Goal: Task Accomplishment & Management: Complete application form

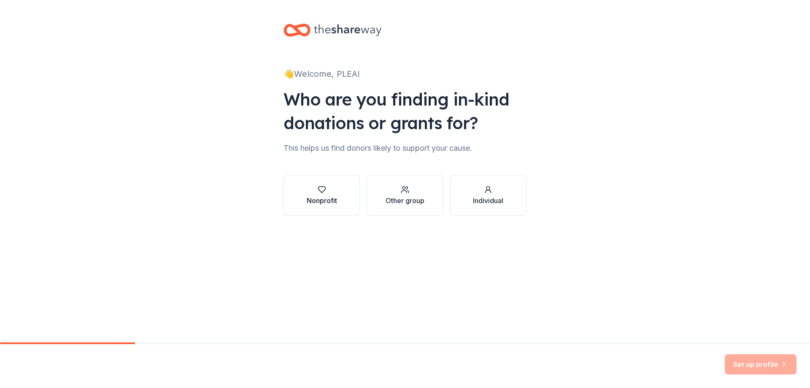
click at [350, 199] on button "Nonprofit" at bounding box center [321, 195] width 76 height 40
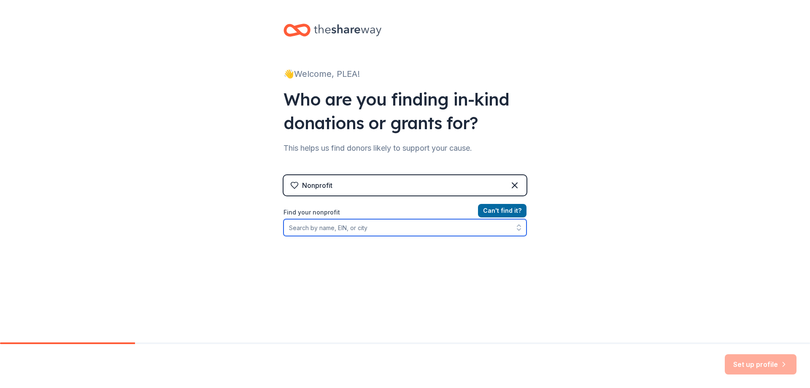
click at [328, 227] on input "Find your nonprofit" at bounding box center [404, 227] width 243 height 17
type input "471010301"
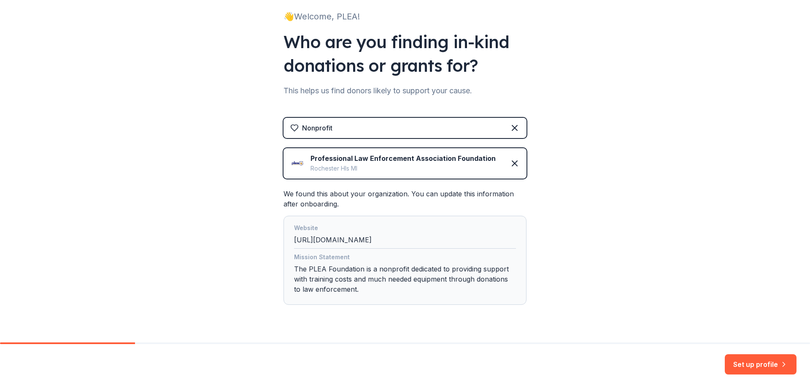
scroll to position [77, 0]
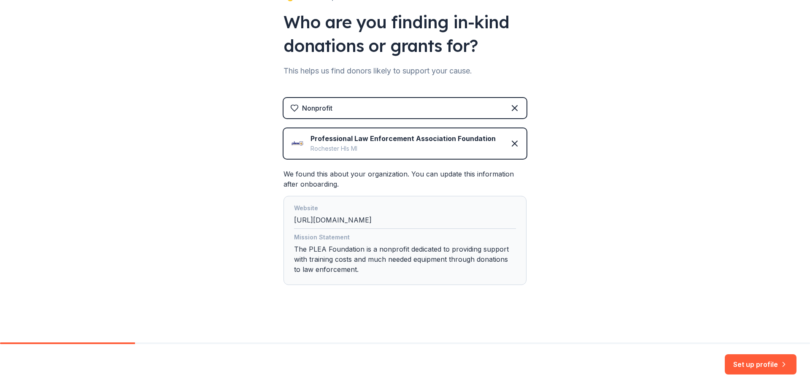
click at [331, 248] on div "Mission Statement The PLEA Foundation is a nonprofit dedicated to providing sup…" at bounding box center [405, 255] width 222 height 46
click at [745, 358] on button "Set up profile" at bounding box center [761, 364] width 72 height 20
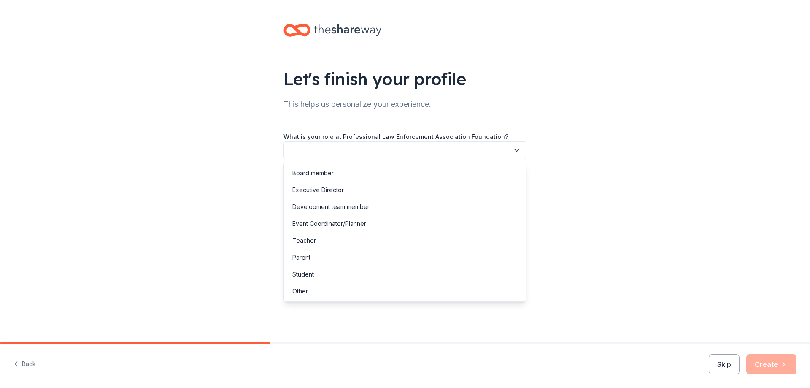
click at [350, 148] on button "button" at bounding box center [404, 150] width 243 height 18
click at [328, 189] on div "Executive Director" at bounding box center [317, 190] width 51 height 10
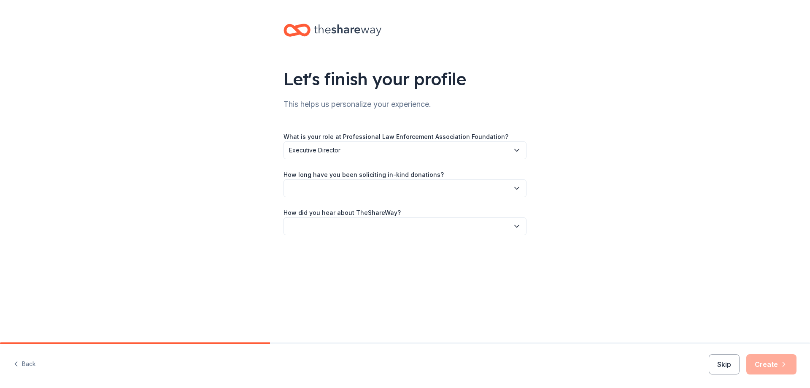
click at [360, 188] on button "button" at bounding box center [404, 188] width 243 height 18
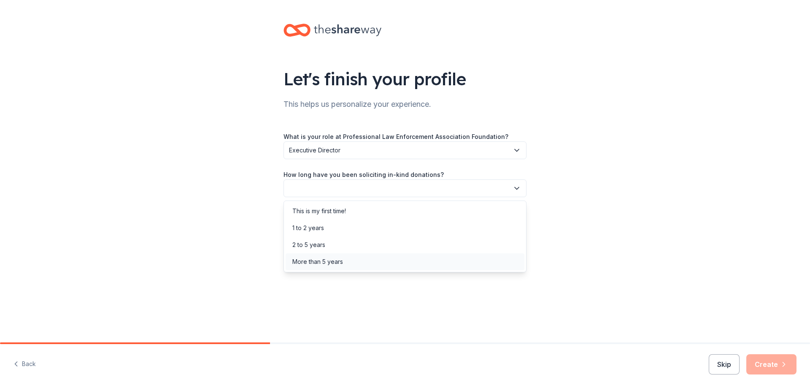
click at [318, 267] on div "More than 5 years" at bounding box center [405, 261] width 239 height 17
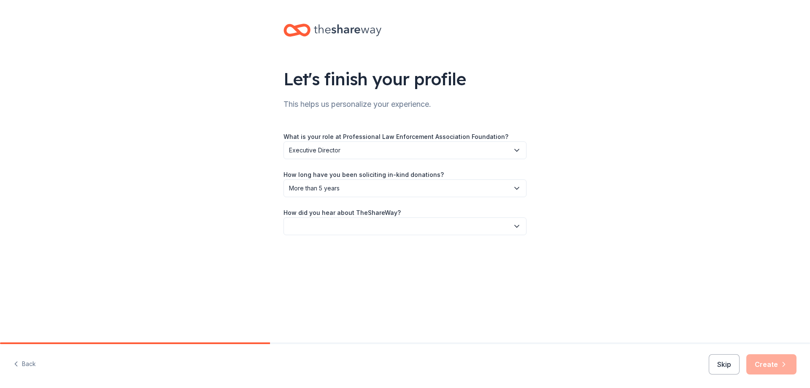
click at [348, 231] on button "button" at bounding box center [404, 226] width 243 height 18
click at [321, 266] on div "Online search" at bounding box center [311, 266] width 38 height 10
click at [779, 364] on button "Create" at bounding box center [771, 364] width 50 height 20
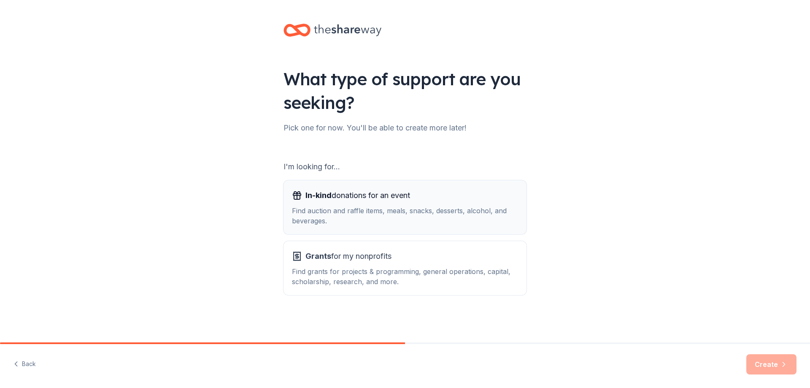
click at [347, 190] on span "In-kind donations for an event" at bounding box center [357, 195] width 105 height 13
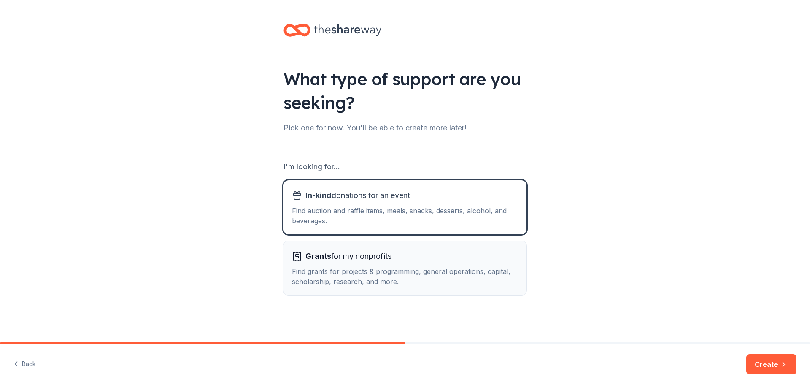
click at [354, 288] on button "Grants for my nonprofits Find grants for projects & programming, general operat…" at bounding box center [404, 268] width 243 height 54
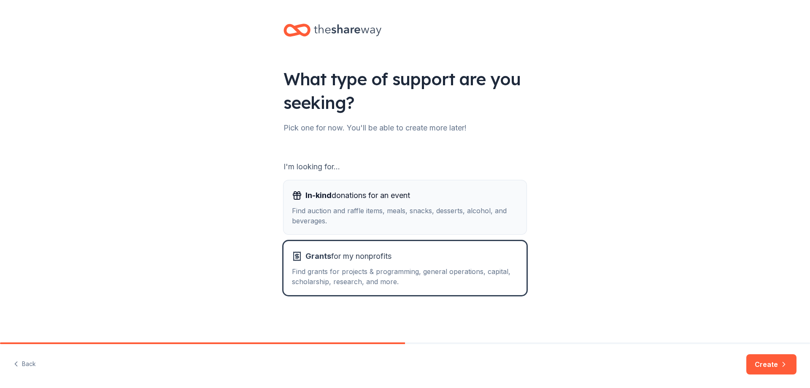
click at [354, 220] on div "Find auction and raffle items, meals, snacks, desserts, alcohol, and beverages." at bounding box center [405, 215] width 226 height 20
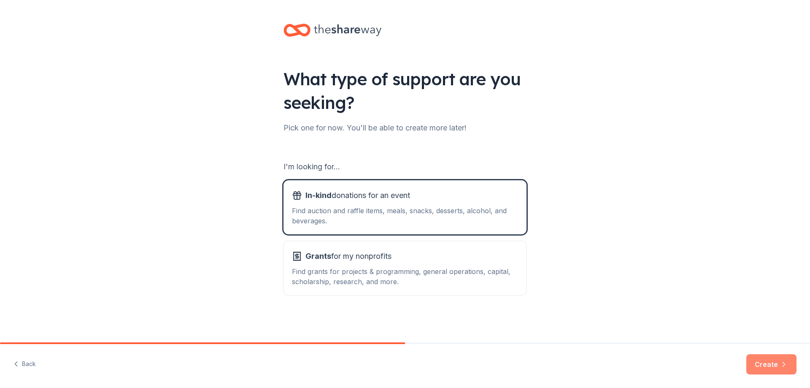
click at [772, 362] on button "Create" at bounding box center [771, 364] width 50 height 20
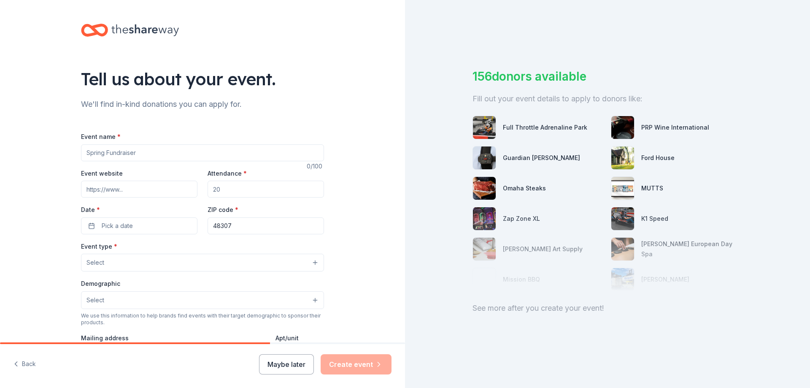
click at [134, 154] on input "Event name *" at bounding box center [202, 152] width 243 height 17
type input "Crop for Paws Women's Weekend Crafting Retreat"
click at [106, 192] on input "Event website" at bounding box center [139, 189] width 116 height 17
paste input "[URL][DOMAIN_NAME][PERSON_NAME]"
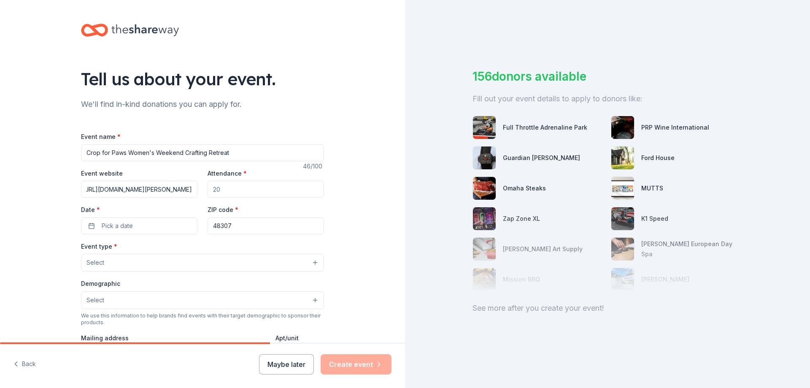
type input "[URL][DOMAIN_NAME][PERSON_NAME]"
click at [226, 191] on input "Attendance *" at bounding box center [266, 189] width 116 height 17
type input "110"
click at [157, 229] on button "Pick a date" at bounding box center [139, 225] width 116 height 17
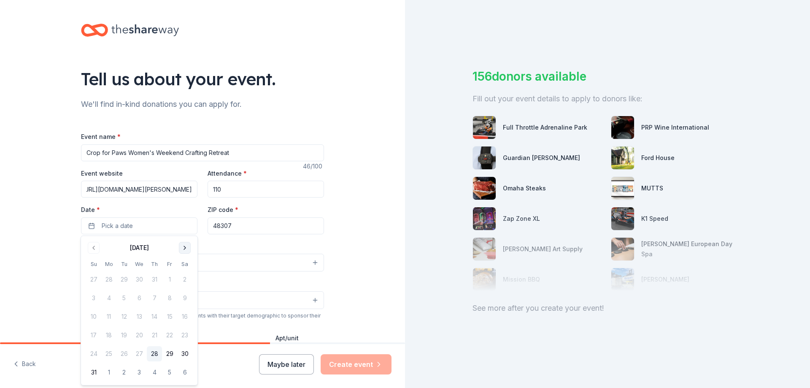
click at [186, 247] on button "Go to next month" at bounding box center [185, 248] width 12 height 12
click at [171, 335] on button "24" at bounding box center [169, 334] width 15 height 15
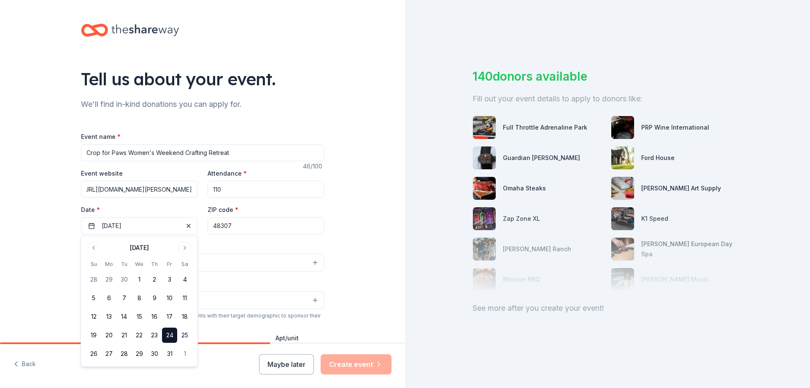
click at [363, 185] on div "Tell us about your event. We'll find in-kind donations you can apply for. Event…" at bounding box center [202, 280] width 405 height 561
click at [103, 265] on span "Select" at bounding box center [95, 262] width 18 height 10
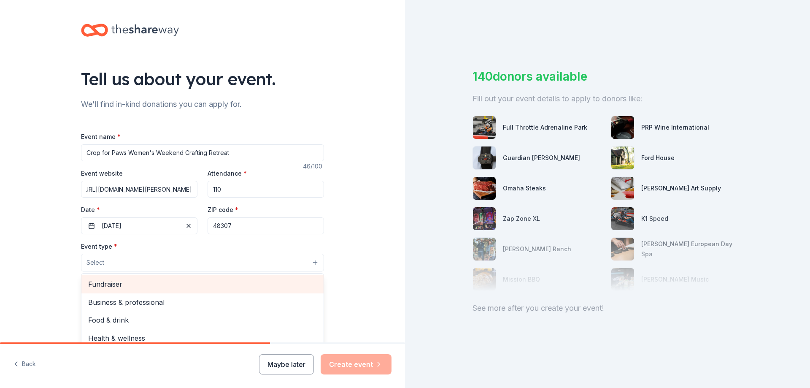
click at [118, 286] on span "Fundraiser" at bounding box center [202, 283] width 229 height 11
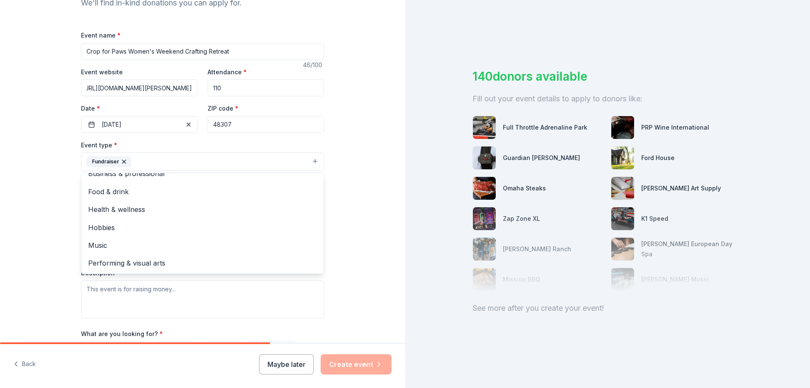
scroll to position [11, 0]
click at [119, 229] on span "Hobbies" at bounding box center [202, 227] width 229 height 11
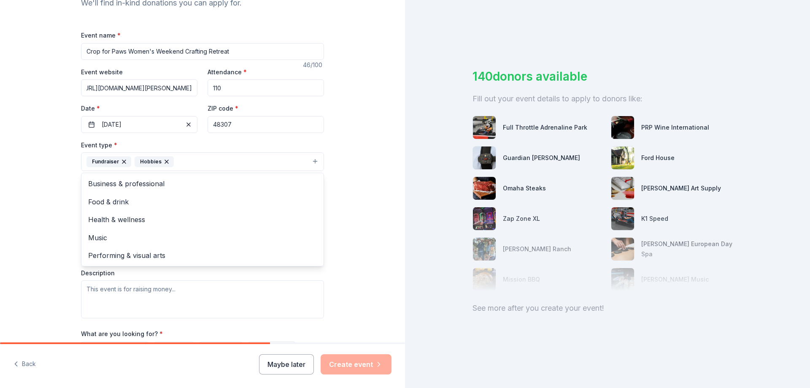
click at [355, 150] on div "Tell us about your event. We'll find in-kind donations you can apply for. Event…" at bounding box center [202, 180] width 405 height 562
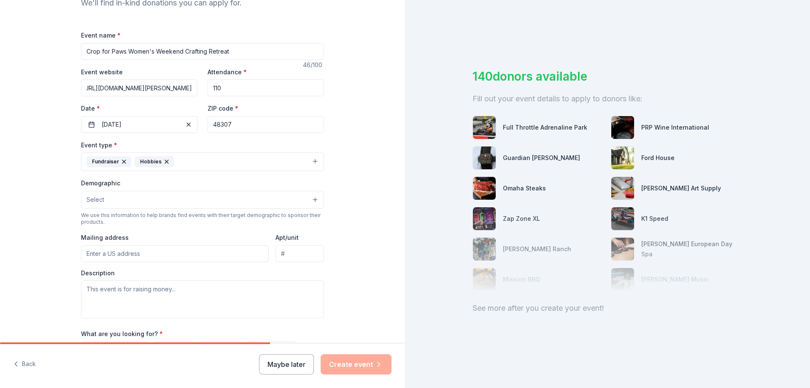
click at [111, 194] on button "Select" at bounding box center [202, 200] width 243 height 18
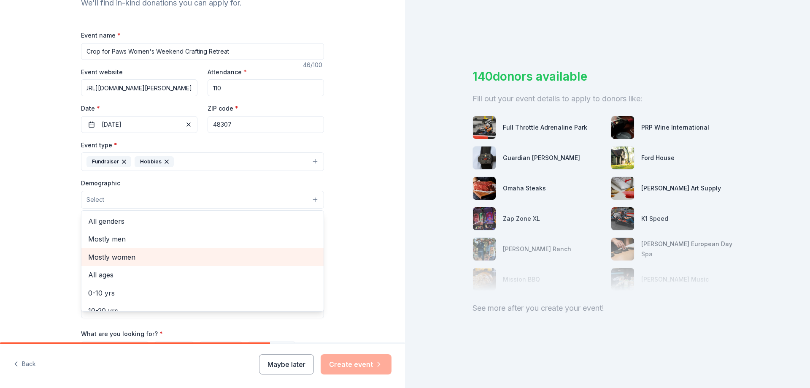
click at [132, 259] on span "Mostly women" at bounding box center [202, 256] width 229 height 11
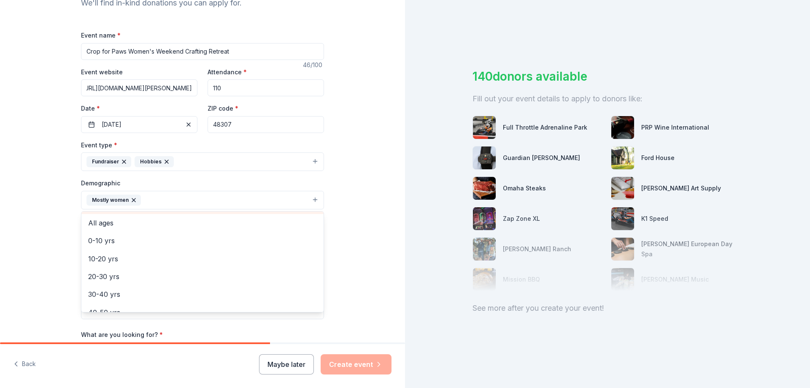
scroll to position [51, 0]
click at [114, 263] on span "20-30 yrs" at bounding box center [202, 260] width 229 height 11
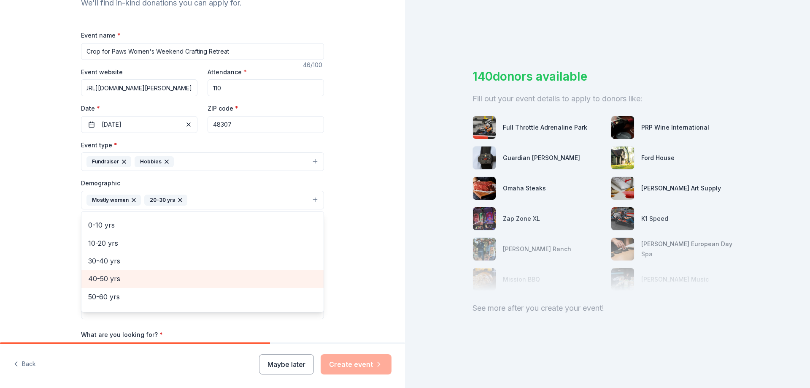
click at [113, 276] on span "40-50 yrs" at bounding box center [202, 278] width 229 height 11
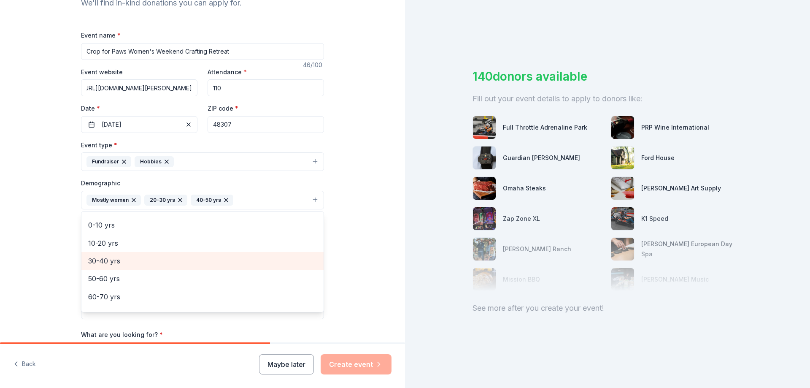
click at [115, 267] on div "30-40 yrs" at bounding box center [202, 261] width 242 height 18
click at [116, 267] on div "50-60 yrs" at bounding box center [202, 261] width 242 height 18
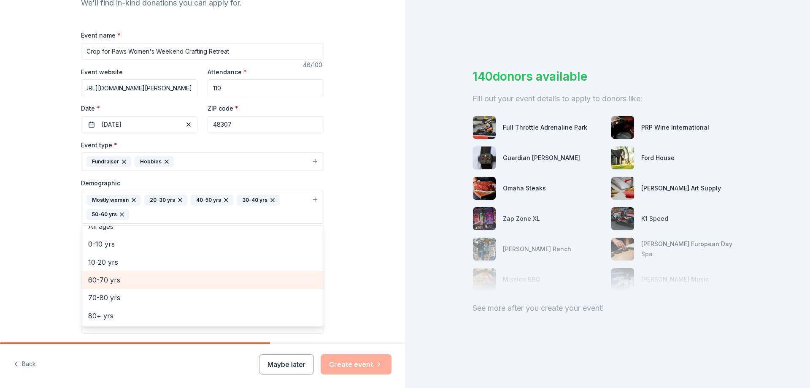
click at [116, 278] on span "60-70 yrs" at bounding box center [202, 279] width 229 height 11
click at [356, 187] on div "Tell us about your event. We'll find in-kind donations you can apply for. Event…" at bounding box center [202, 188] width 405 height 578
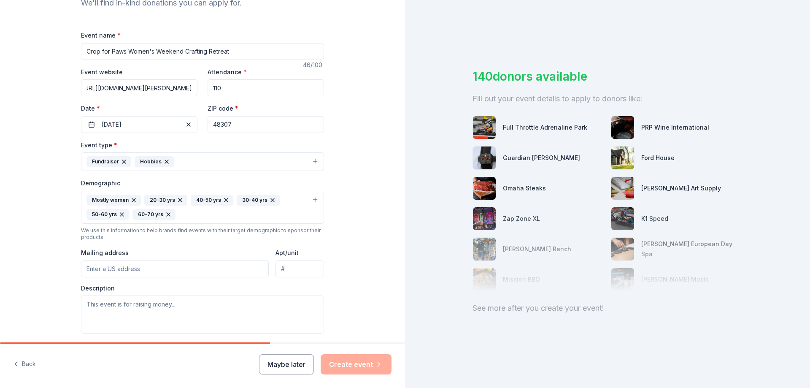
click at [102, 266] on input "Mailing address" at bounding box center [175, 268] width 188 height 17
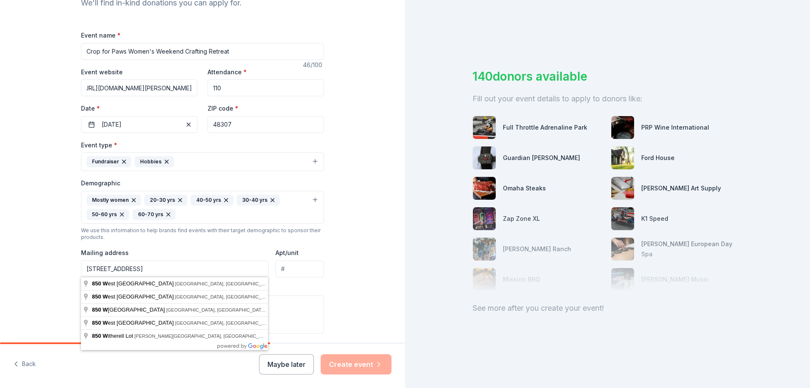
type input "[STREET_ADDRESS]"
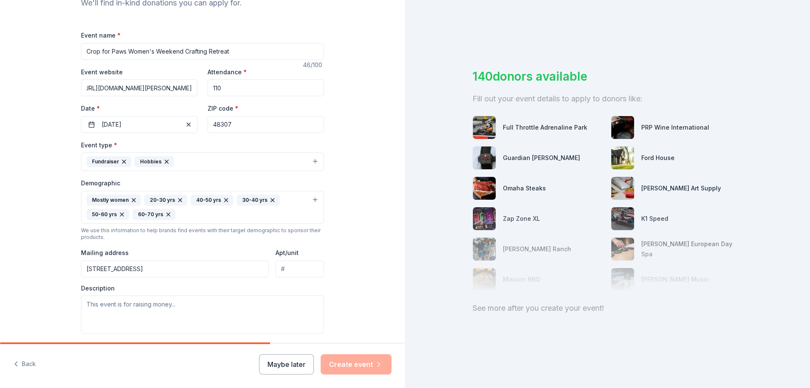
click at [296, 266] on input "Apt/unit" at bounding box center [299, 268] width 49 height 17
type input "Suite A"
click at [114, 302] on textarea at bounding box center [202, 314] width 243 height 38
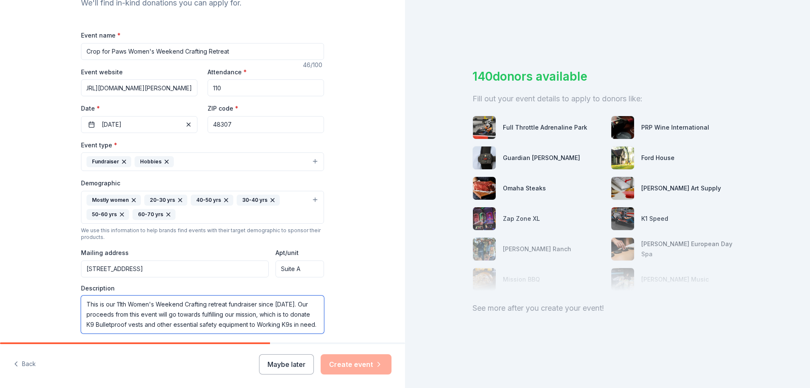
type textarea "This is our 11th Women's Weekend Crafting retreat fundraiser since [DATE]. Our …"
click at [371, 215] on div "Tell us about your event. We'll find in-kind donations you can apply for. Event…" at bounding box center [202, 188] width 405 height 578
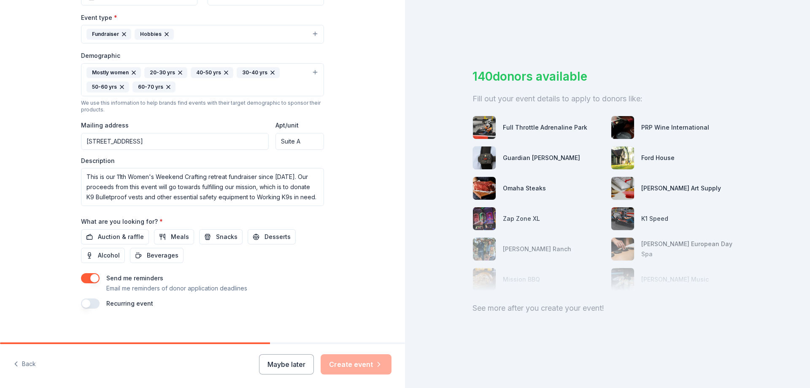
scroll to position [235, 0]
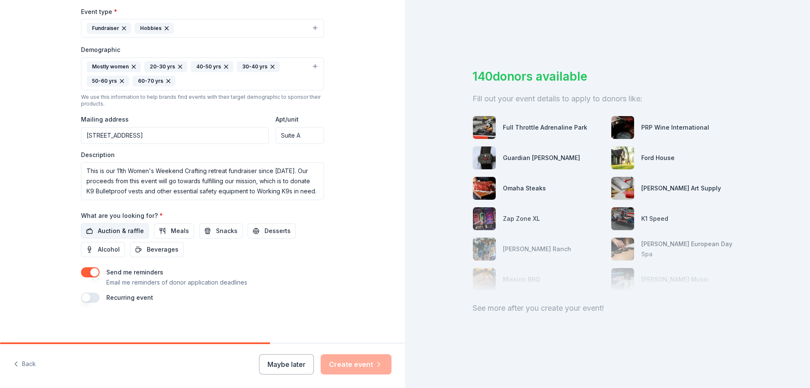
click at [132, 228] on span "Auction & raffle" at bounding box center [121, 231] width 46 height 10
click at [264, 228] on span "Desserts" at bounding box center [277, 231] width 26 height 10
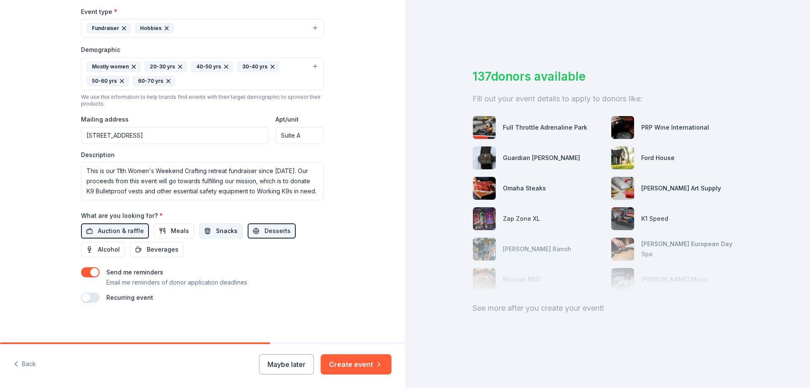
click at [216, 228] on span "Snacks" at bounding box center [227, 231] width 22 height 10
click at [90, 297] on button "button" at bounding box center [90, 297] width 19 height 10
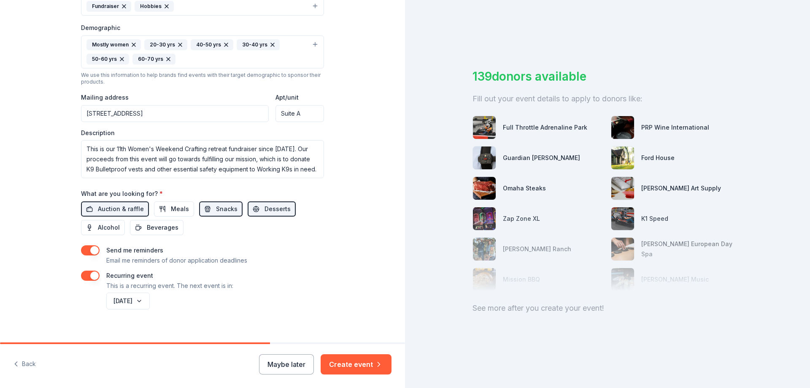
scroll to position [265, 0]
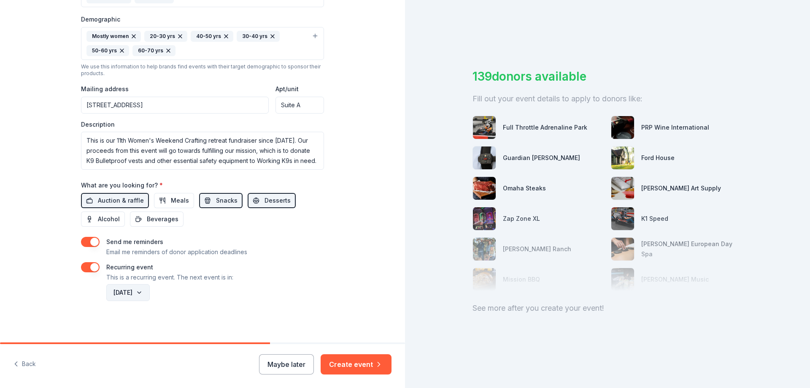
click at [150, 293] on button "[DATE]" at bounding box center [127, 292] width 43 height 17
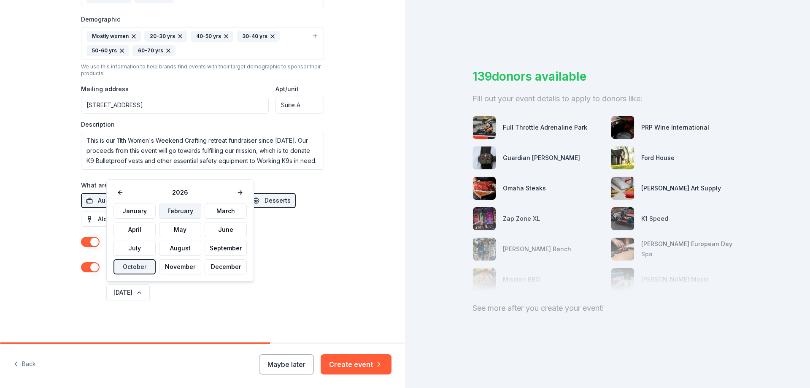
click at [181, 212] on button "February" at bounding box center [180, 210] width 42 height 15
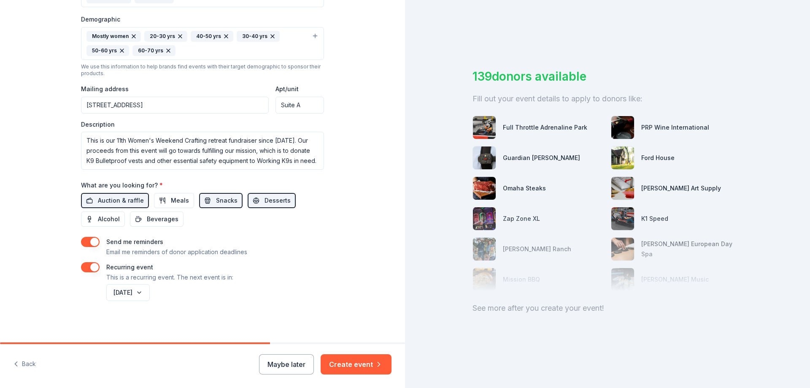
click at [300, 260] on div "Send me reminders Email me reminders of donor application deadlines Recurring e…" at bounding box center [202, 270] width 243 height 66
click at [358, 356] on button "Create event" at bounding box center [356, 364] width 71 height 20
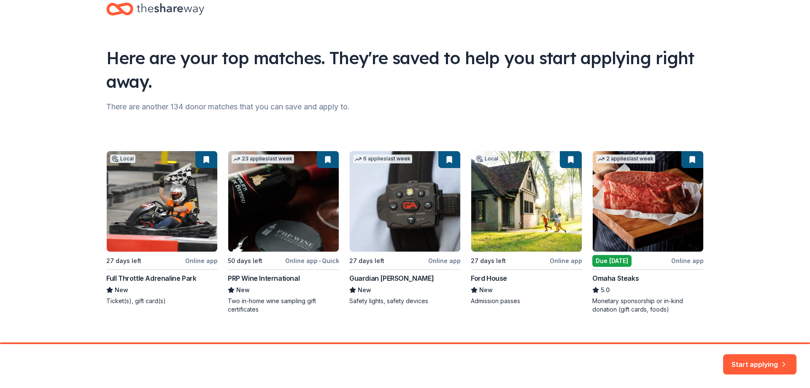
scroll to position [33, 0]
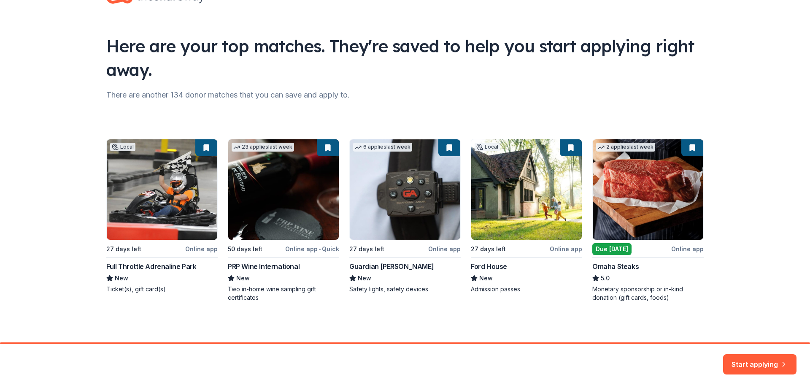
click at [631, 210] on div "Local 27 days left Online app Full Throttle Adrenaline Park New Ticket(s), gift…" at bounding box center [404, 220] width 597 height 163
click at [741, 360] on button "Start applying" at bounding box center [759, 360] width 73 height 20
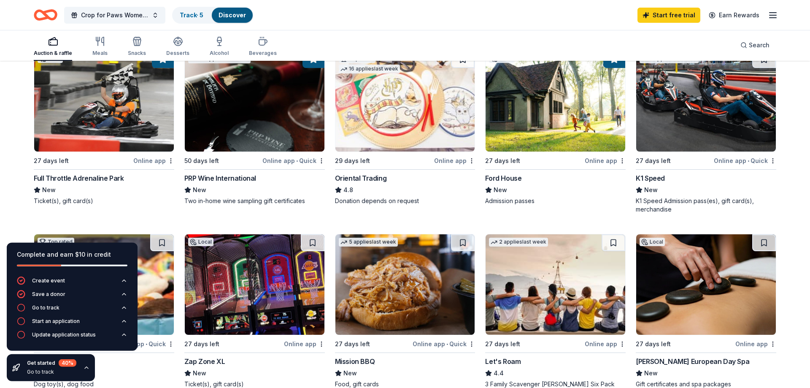
scroll to position [43, 0]
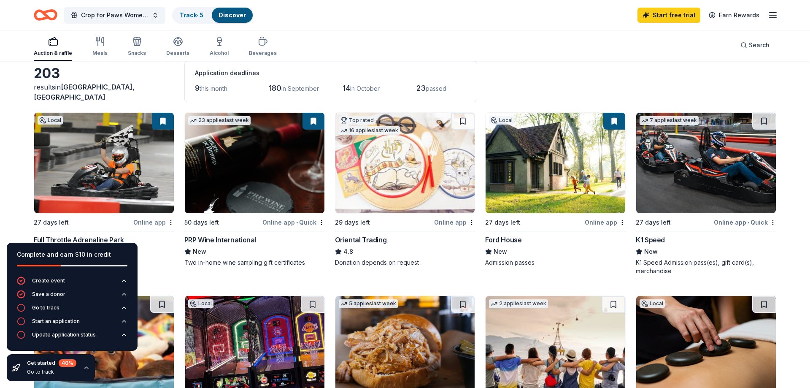
click at [598, 194] on img at bounding box center [556, 163] width 140 height 100
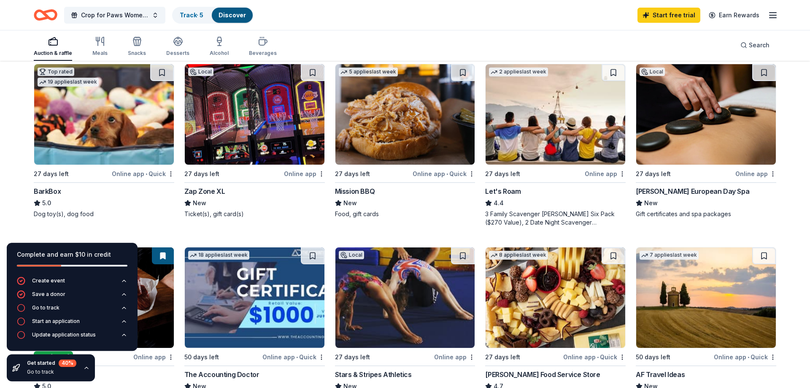
scroll to position [215, 0]
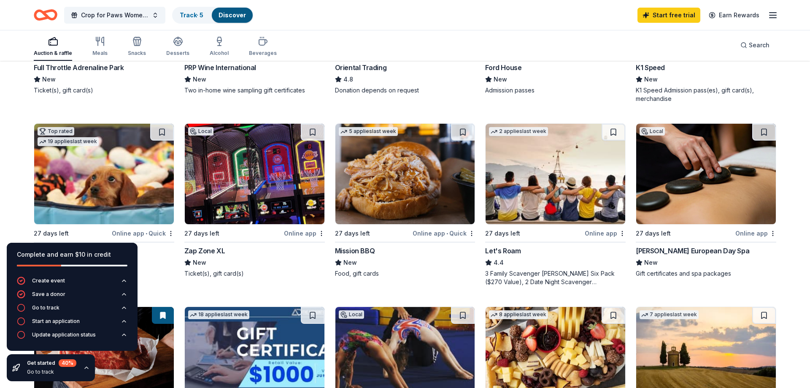
click at [131, 184] on img at bounding box center [104, 174] width 140 height 100
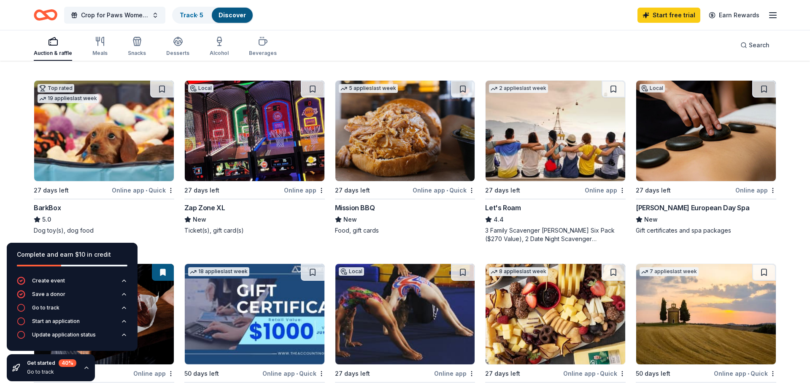
scroll to position [43, 0]
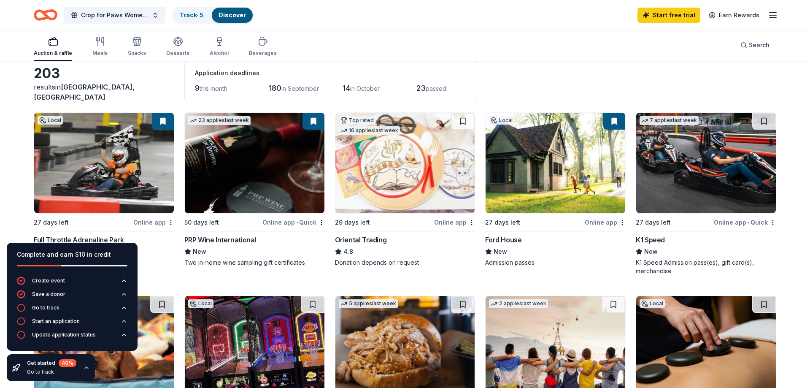
click at [439, 184] on img at bounding box center [405, 163] width 140 height 100
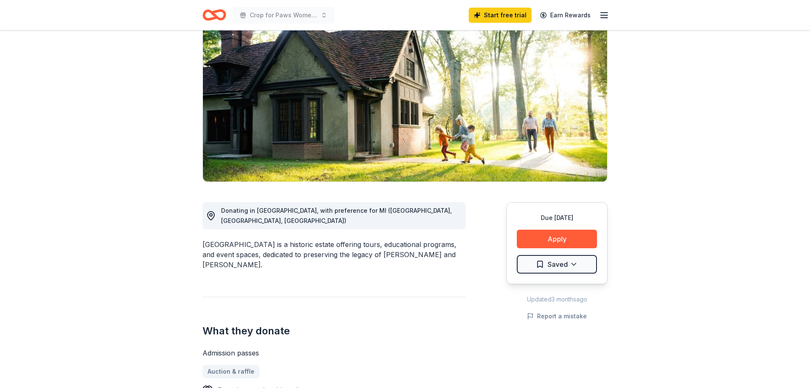
scroll to position [86, 0]
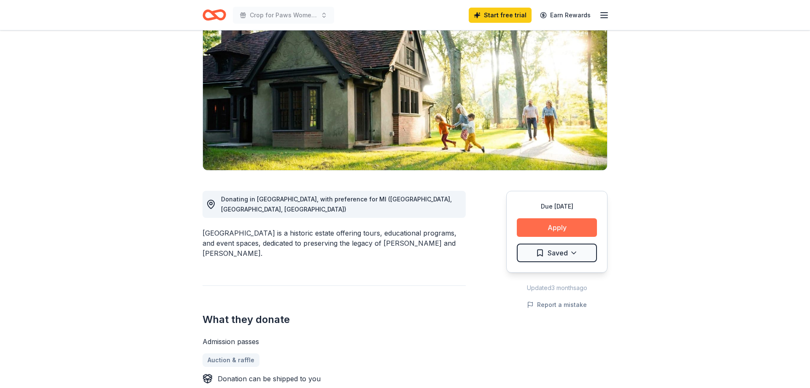
click at [545, 229] on button "Apply" at bounding box center [557, 227] width 80 height 19
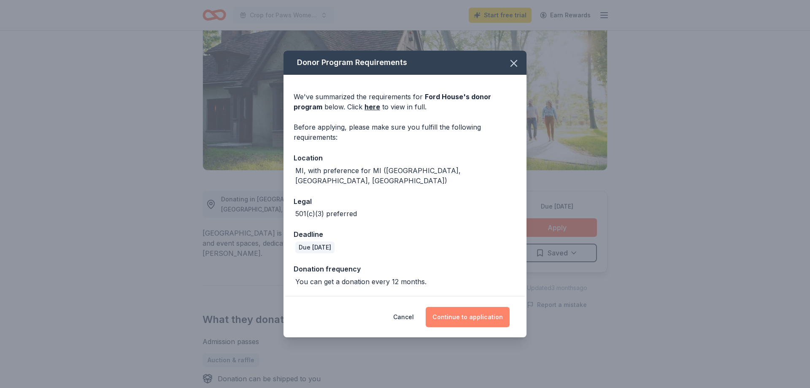
click at [467, 313] on button "Continue to application" at bounding box center [468, 317] width 84 height 20
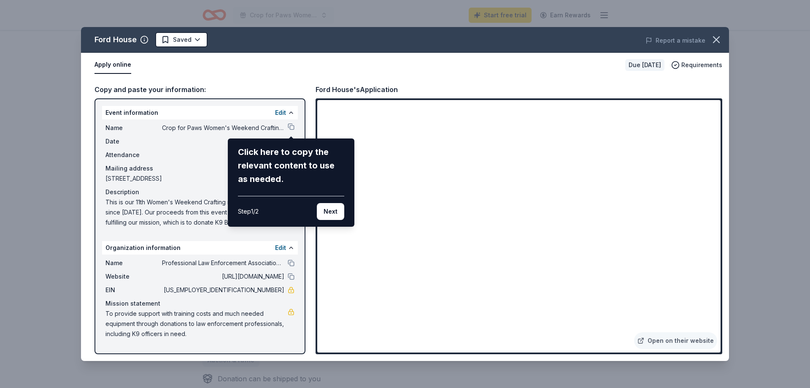
click at [620, 148] on div "Ford House Saved Report a mistake Apply online Due in 27 days Requirements Copy…" at bounding box center [405, 194] width 648 height 334
click at [324, 211] on button "Next" at bounding box center [330, 211] width 27 height 17
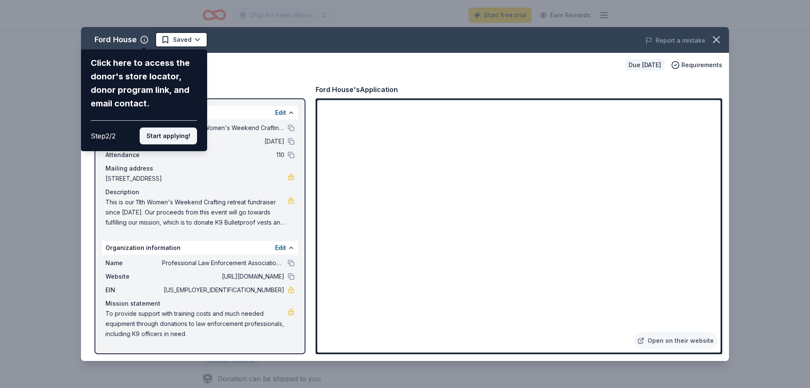
click at [168, 127] on button "Start applying!" at bounding box center [168, 135] width 57 height 17
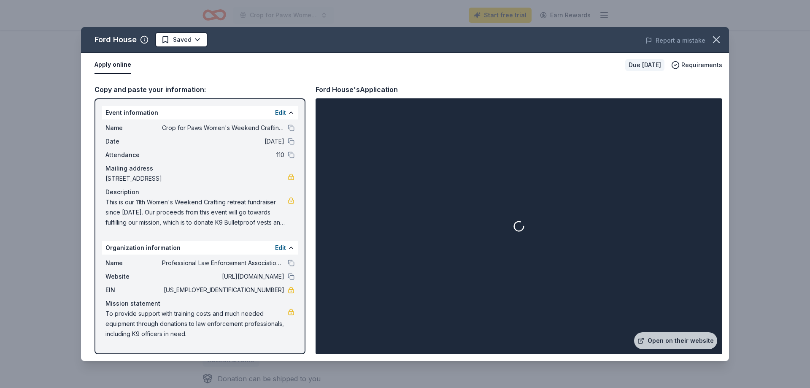
click at [428, 170] on div at bounding box center [518, 226] width 403 height 252
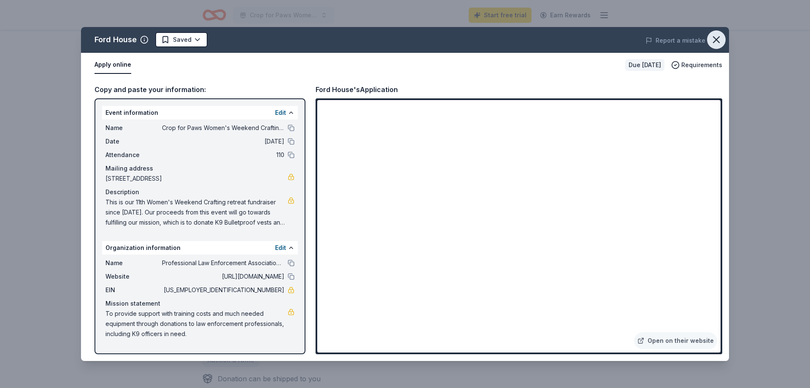
click at [714, 36] on icon "button" at bounding box center [716, 40] width 12 height 12
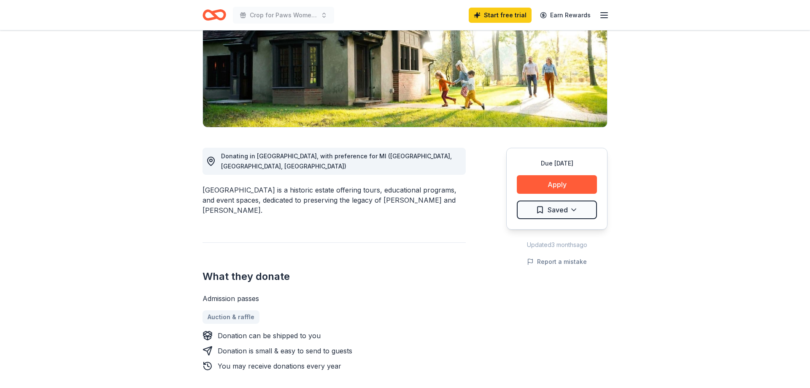
scroll to position [0, 0]
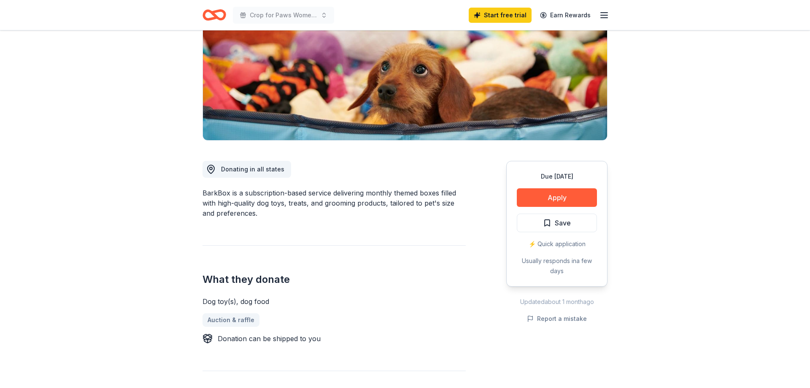
scroll to position [129, 0]
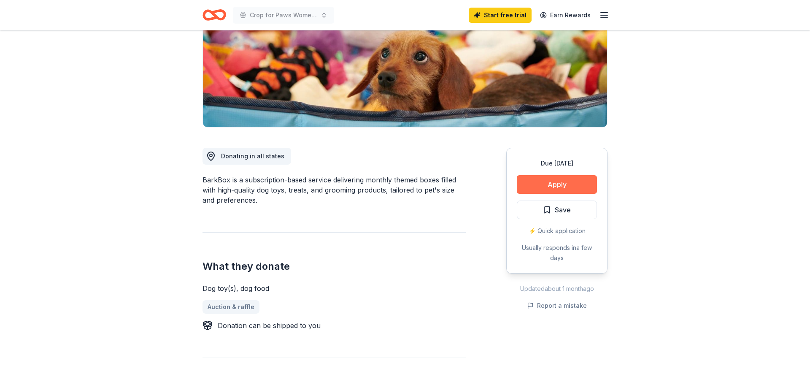
click at [563, 192] on button "Apply" at bounding box center [557, 184] width 80 height 19
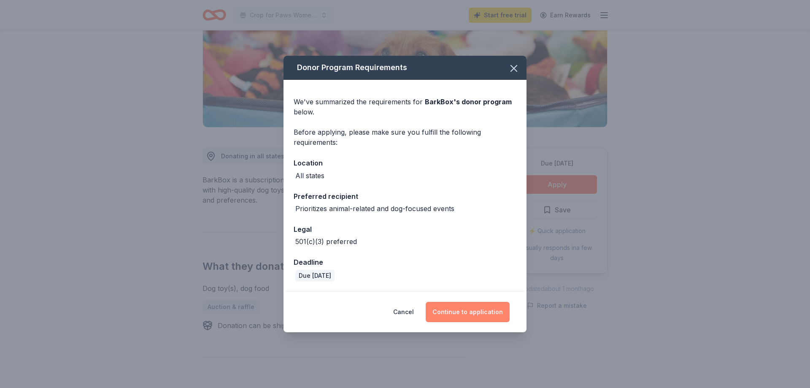
click at [482, 313] on button "Continue to application" at bounding box center [468, 312] width 84 height 20
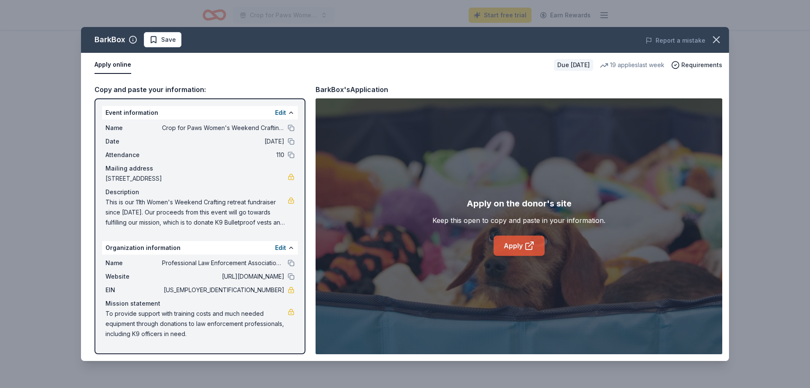
click at [531, 247] on icon at bounding box center [529, 245] width 10 height 10
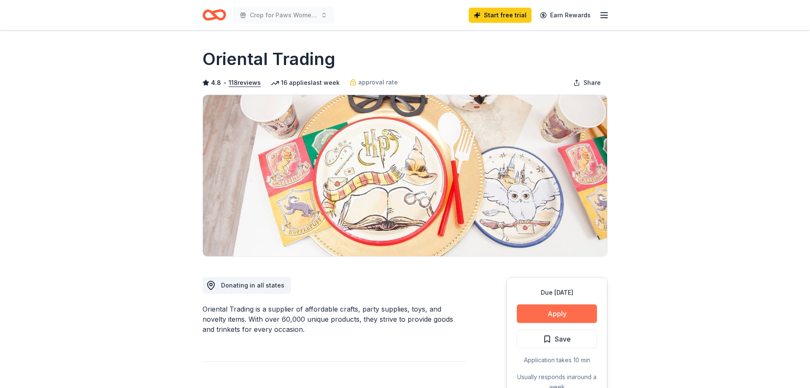
click at [556, 313] on button "Apply" at bounding box center [557, 313] width 80 height 19
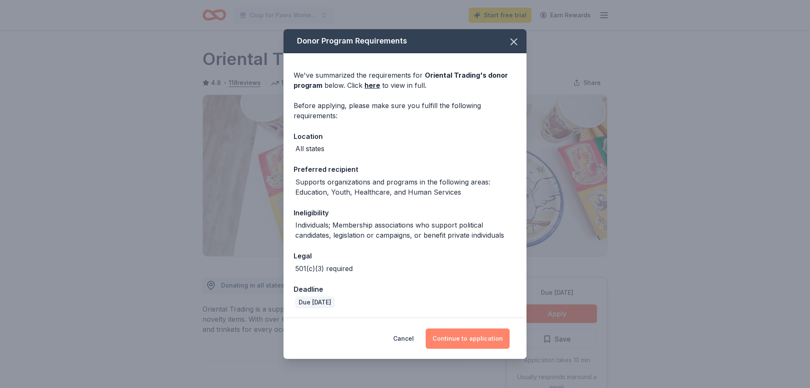
click at [487, 343] on button "Continue to application" at bounding box center [468, 338] width 84 height 20
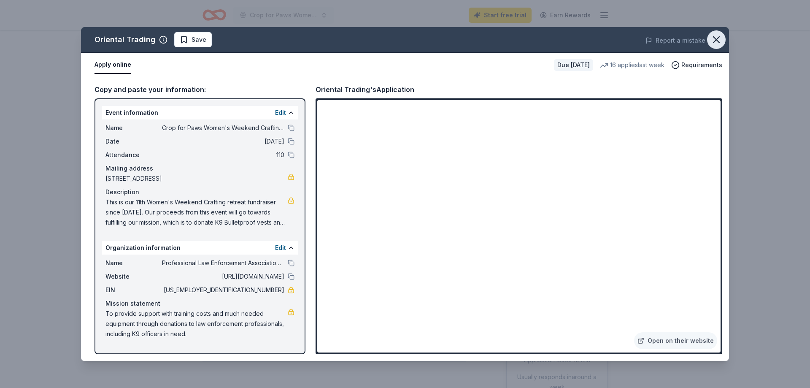
click at [721, 44] on icon "button" at bounding box center [716, 40] width 12 height 12
